Goal: Information Seeking & Learning: Find specific fact

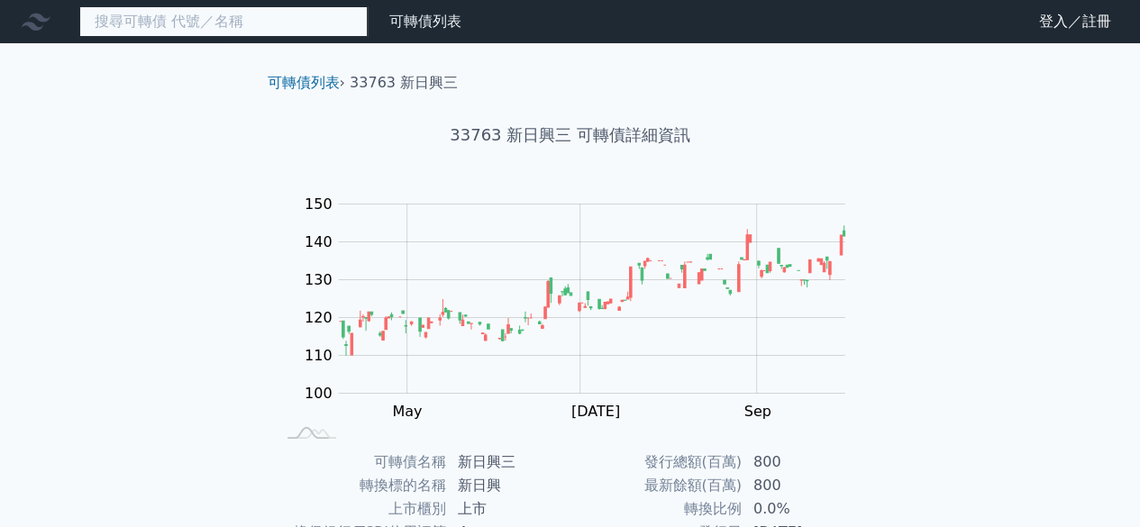
click at [209, 17] on input at bounding box center [223, 21] width 288 height 31
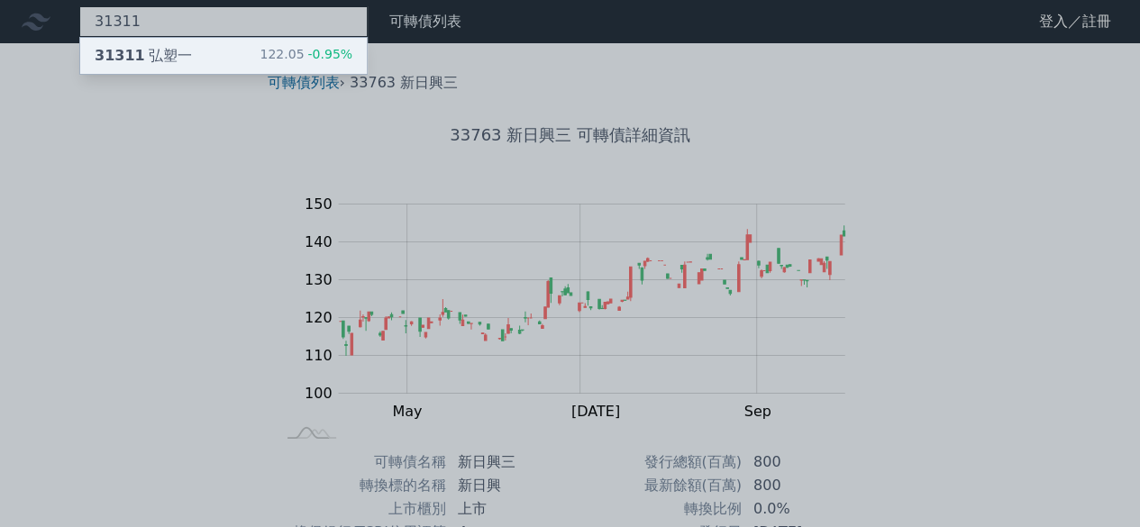
type input "31311"
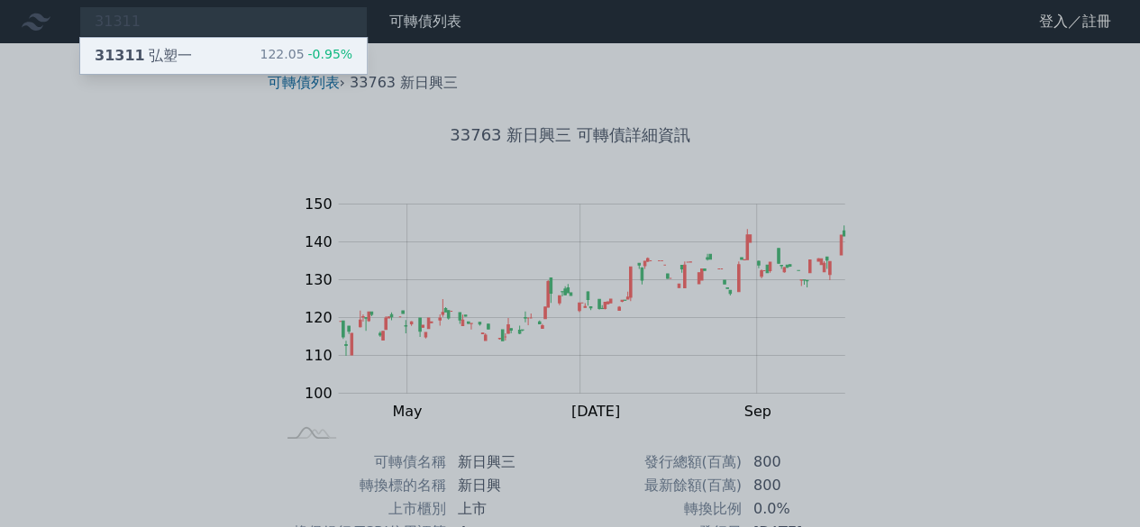
click at [193, 50] on div "31311 弘塑一 122.05 -0.95%" at bounding box center [223, 56] width 286 height 36
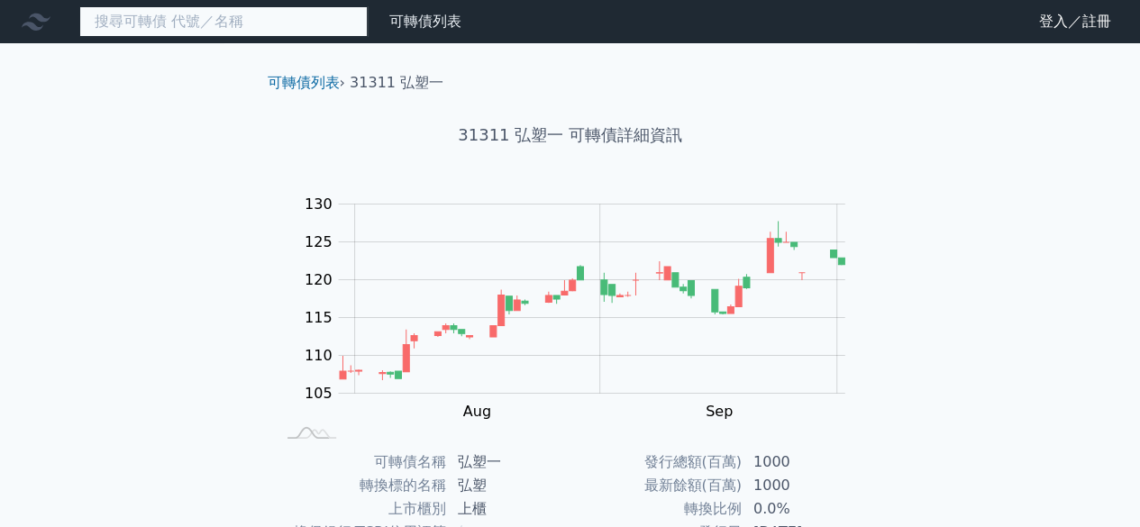
click at [210, 19] on input at bounding box center [223, 21] width 288 height 31
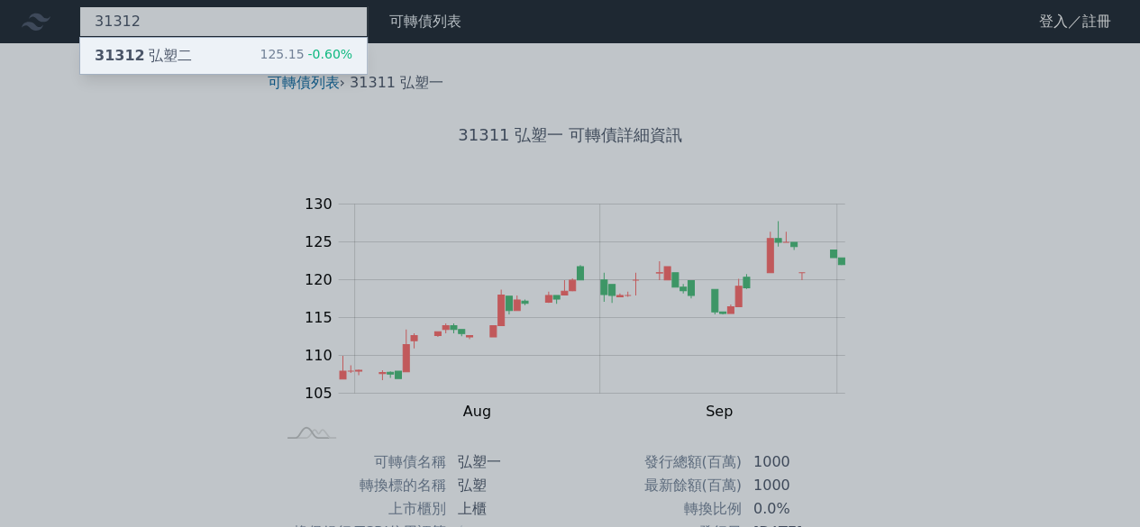
type input "31312"
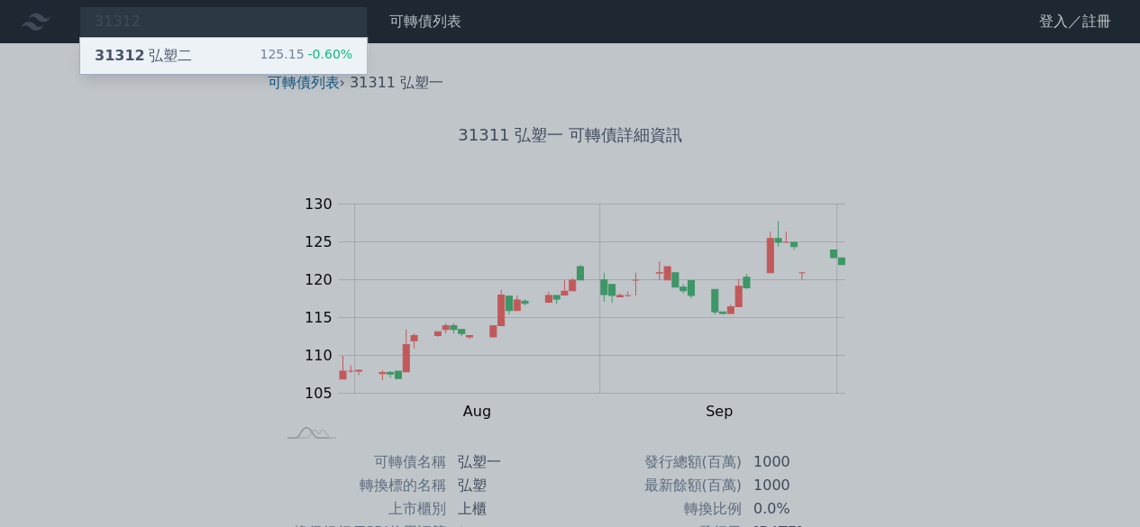
click at [204, 50] on div "31312 弘塑二 125.15 -0.60%" at bounding box center [223, 56] width 286 height 36
